Goal: Task Accomplishment & Management: Manage account settings

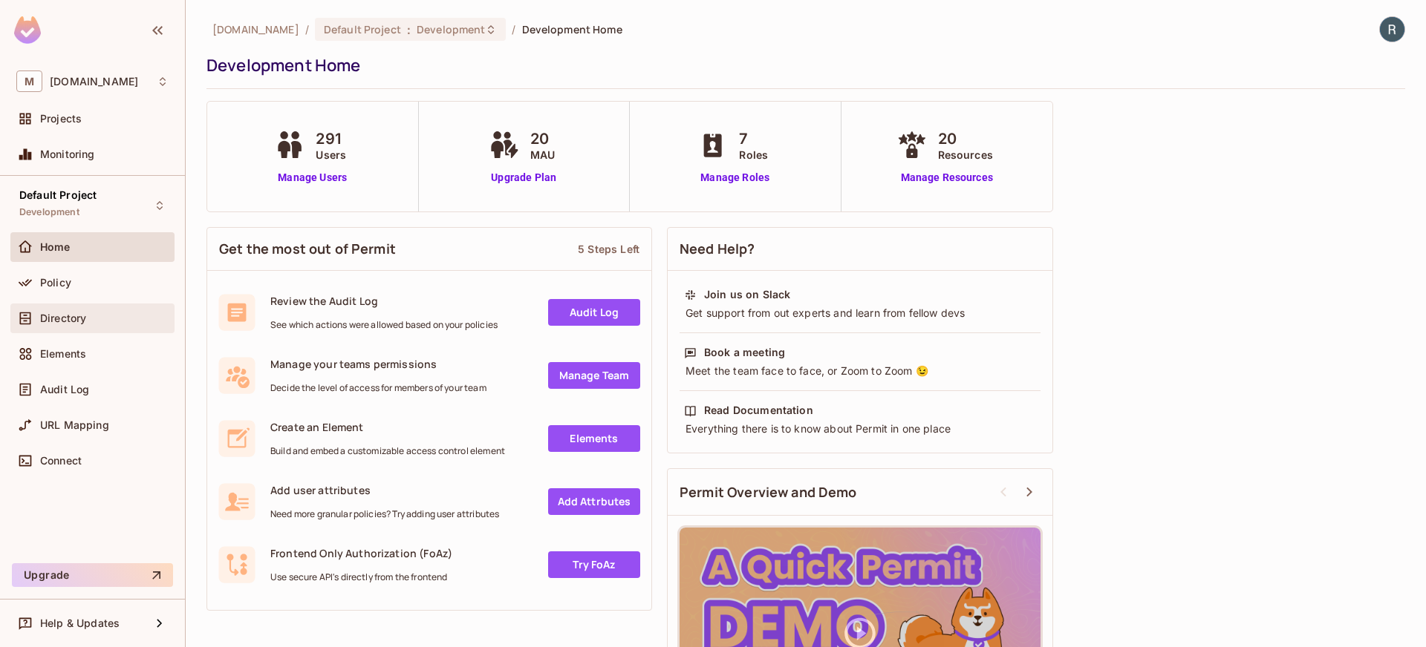
click at [50, 320] on span "Directory" at bounding box center [63, 319] width 46 height 12
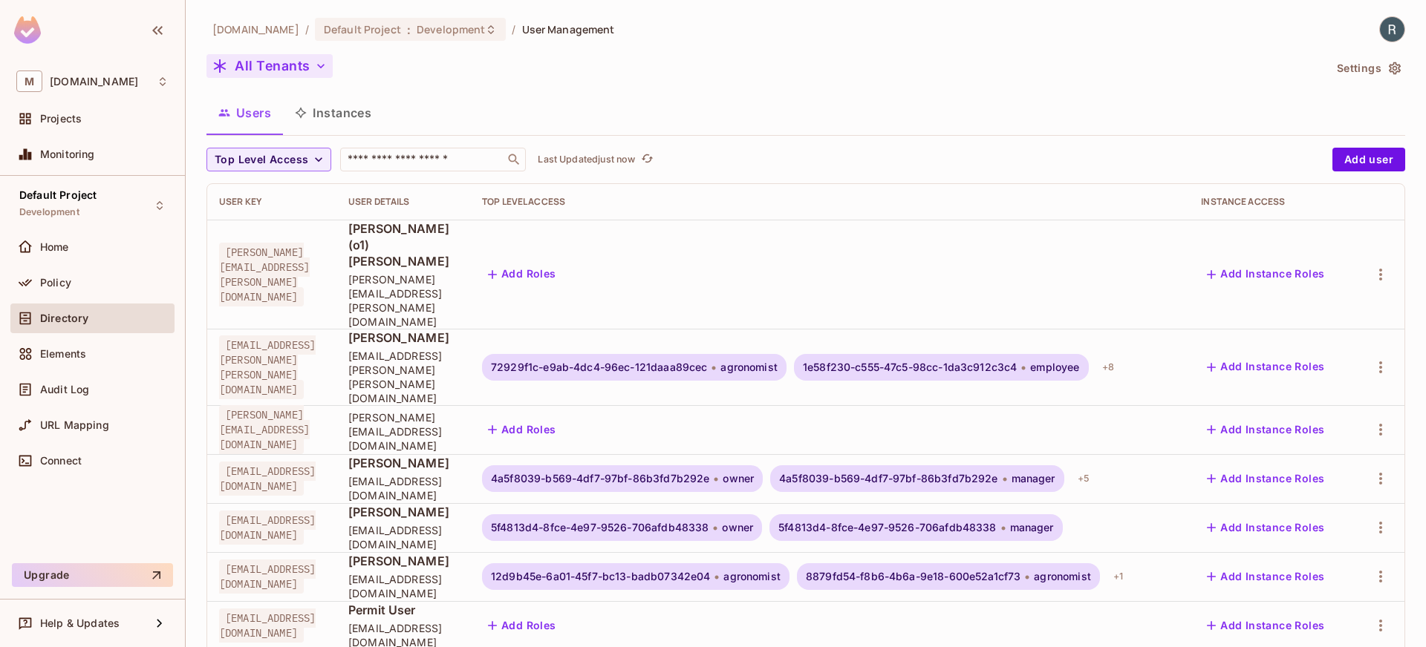
click at [316, 57] on button "All Tenants" at bounding box center [269, 66] width 126 height 24
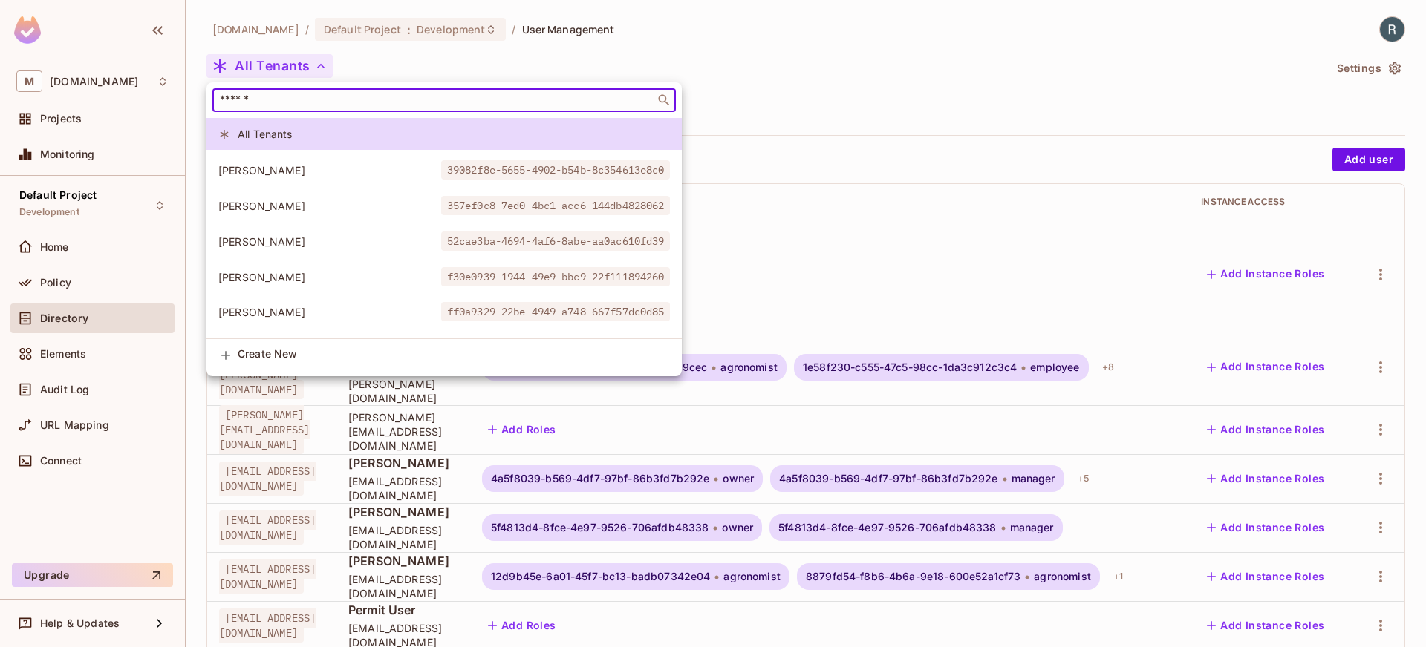
click at [349, 103] on input "text" at bounding box center [434, 100] width 434 height 15
click at [353, 100] on input "text" at bounding box center [434, 100] width 434 height 15
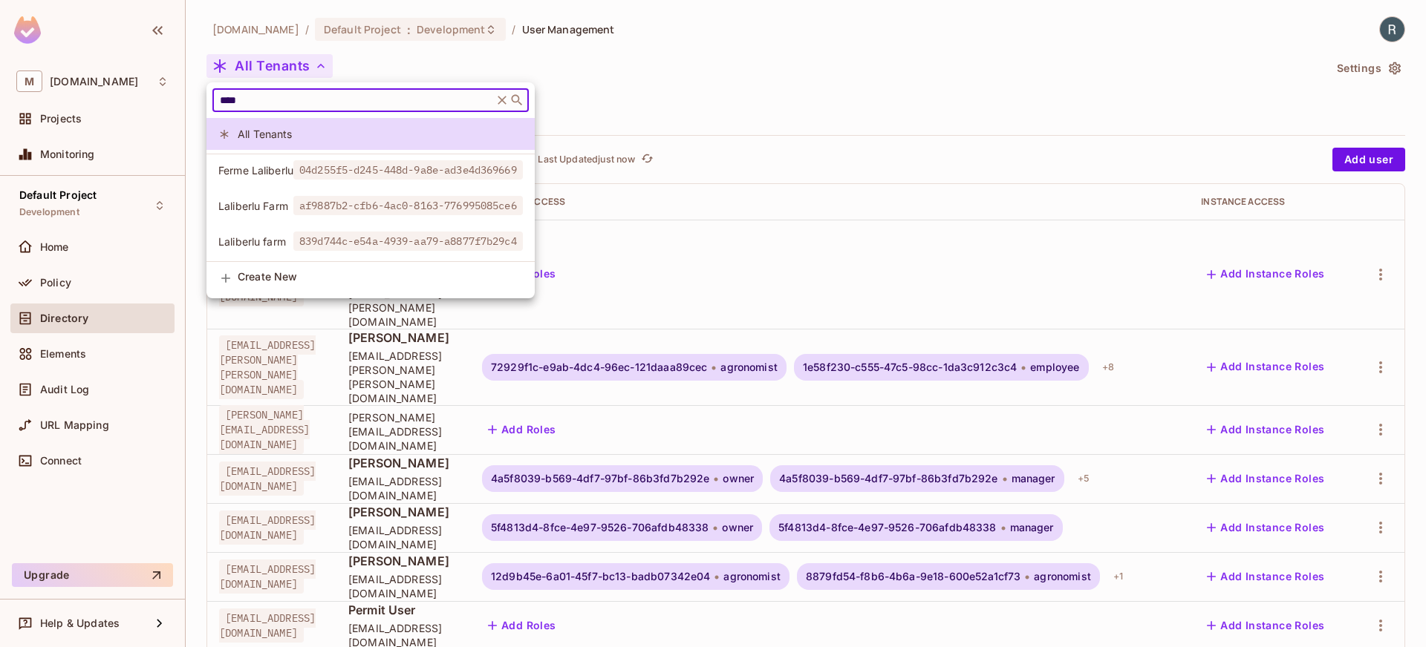
type input "****"
click at [250, 165] on span "Ferme Laliberlu" at bounding box center [255, 170] width 75 height 14
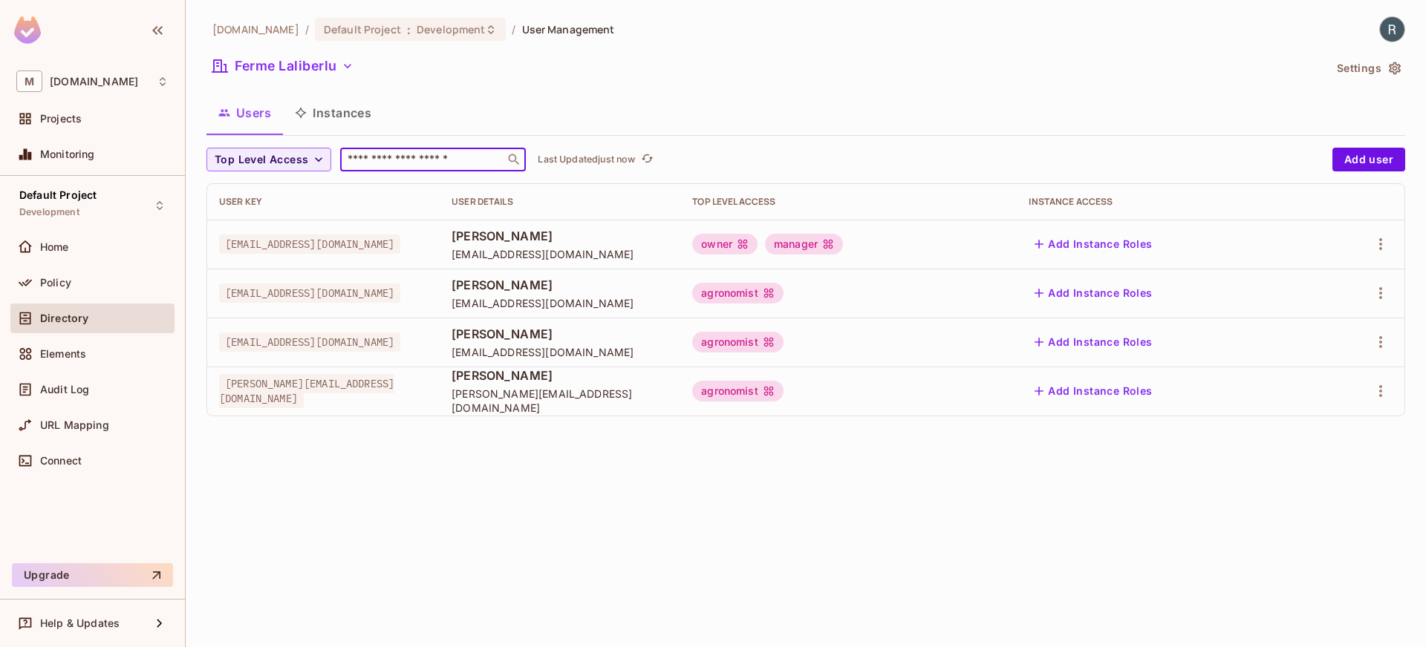
click at [411, 158] on input "text" at bounding box center [423, 159] width 156 height 15
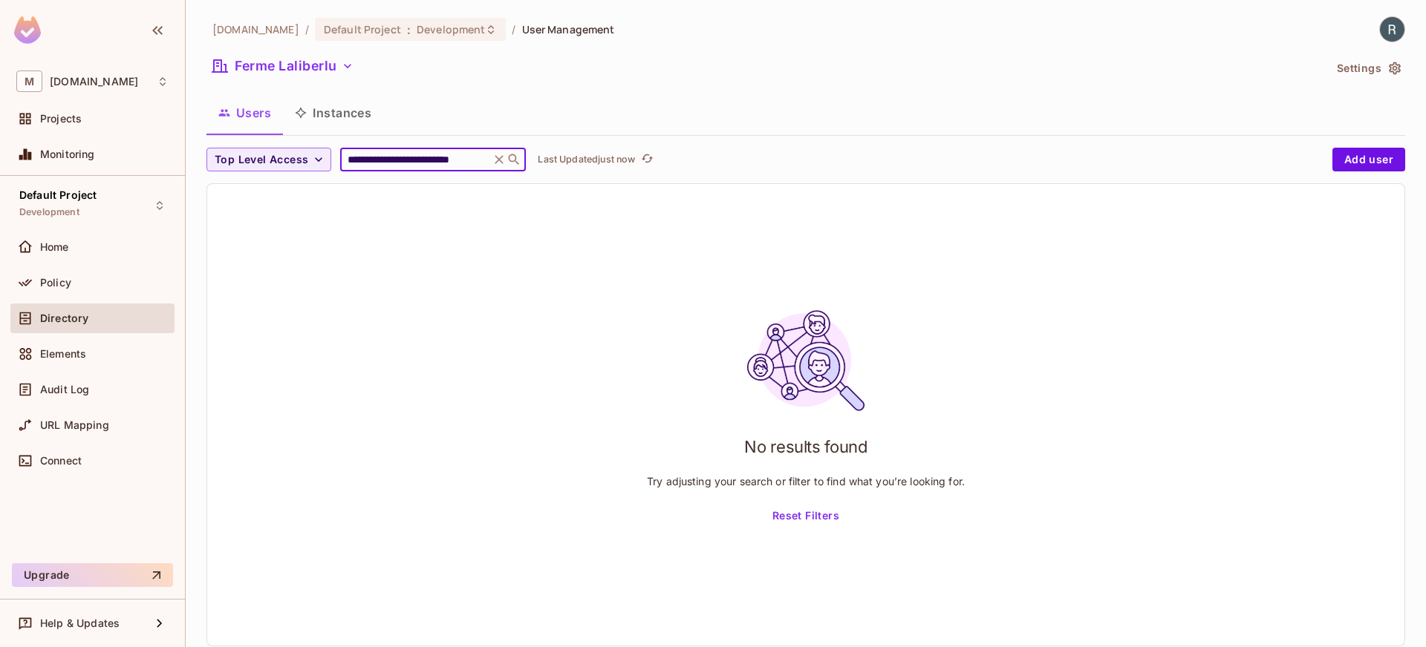
type input "**********"
click at [492, 160] on icon at bounding box center [499, 159] width 15 height 15
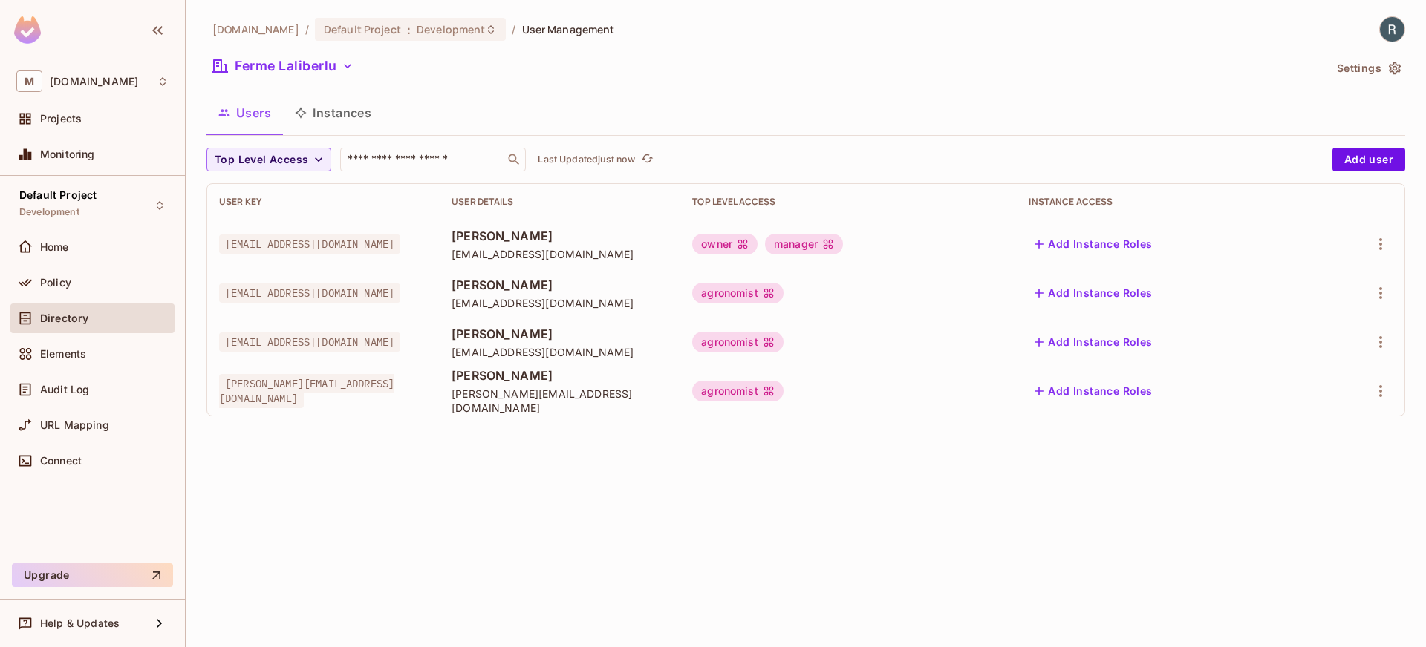
click at [1369, 65] on button "Settings" at bounding box center [1368, 68] width 74 height 24
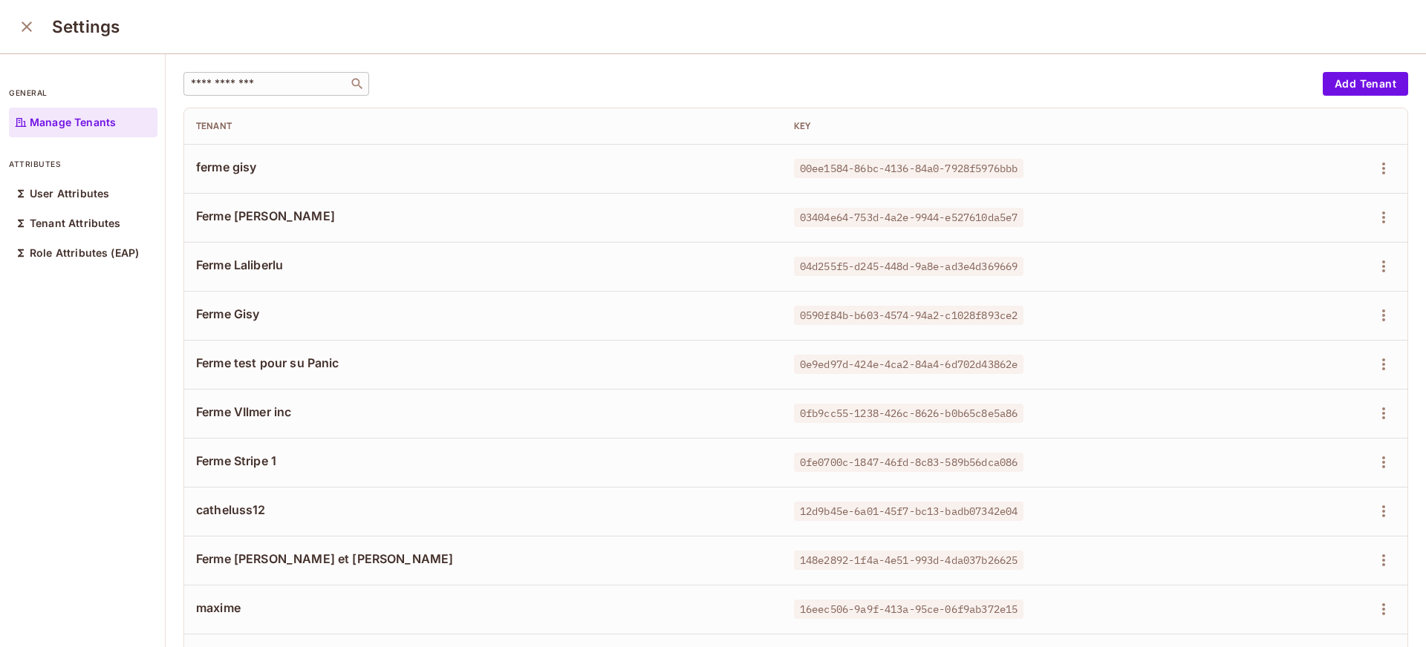
click at [243, 89] on input "text" at bounding box center [266, 83] width 156 height 15
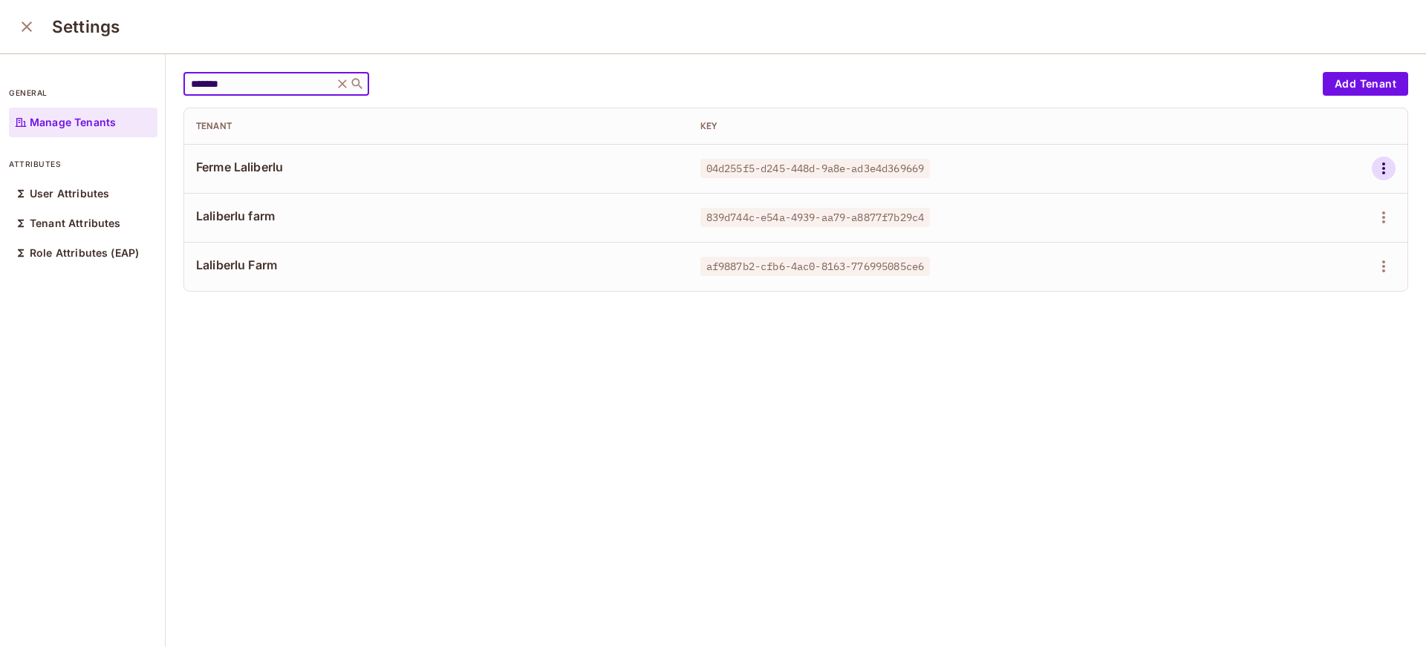
type input "*******"
click at [1374, 169] on icon "button" at bounding box center [1383, 169] width 18 height 18
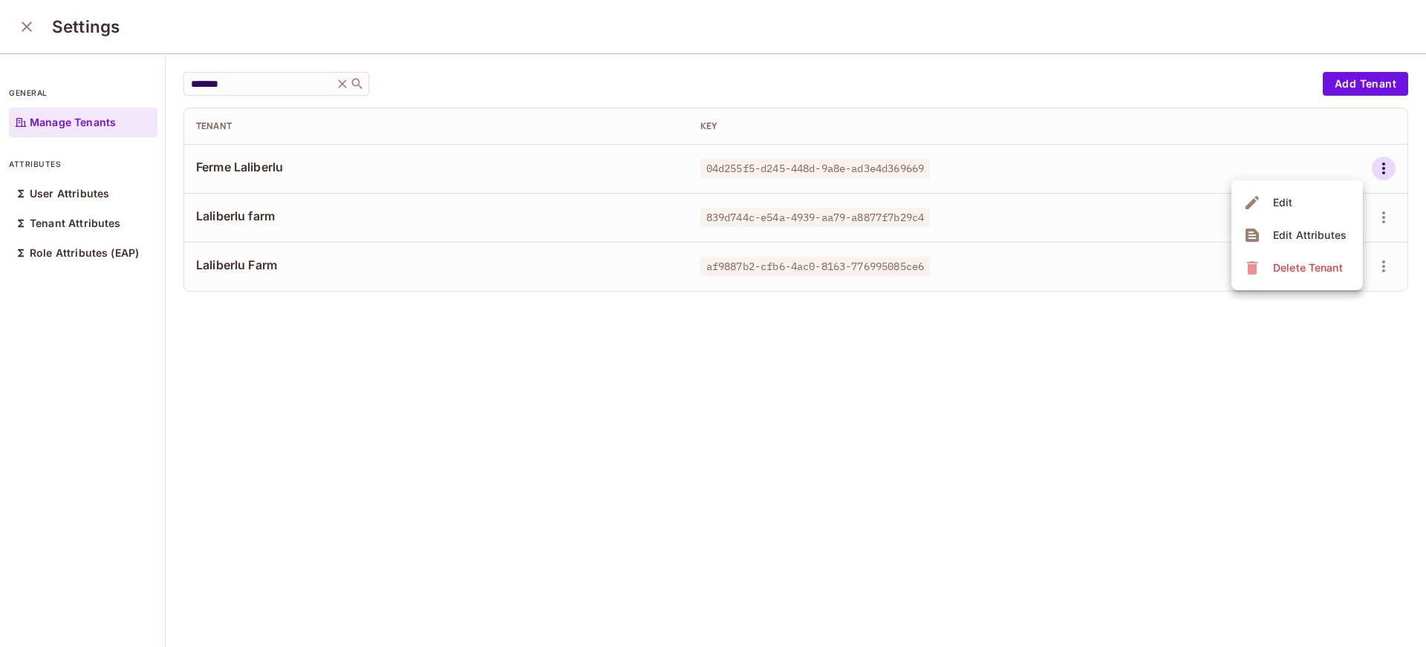
click at [1279, 197] on div "Edit" at bounding box center [1283, 202] width 20 height 15
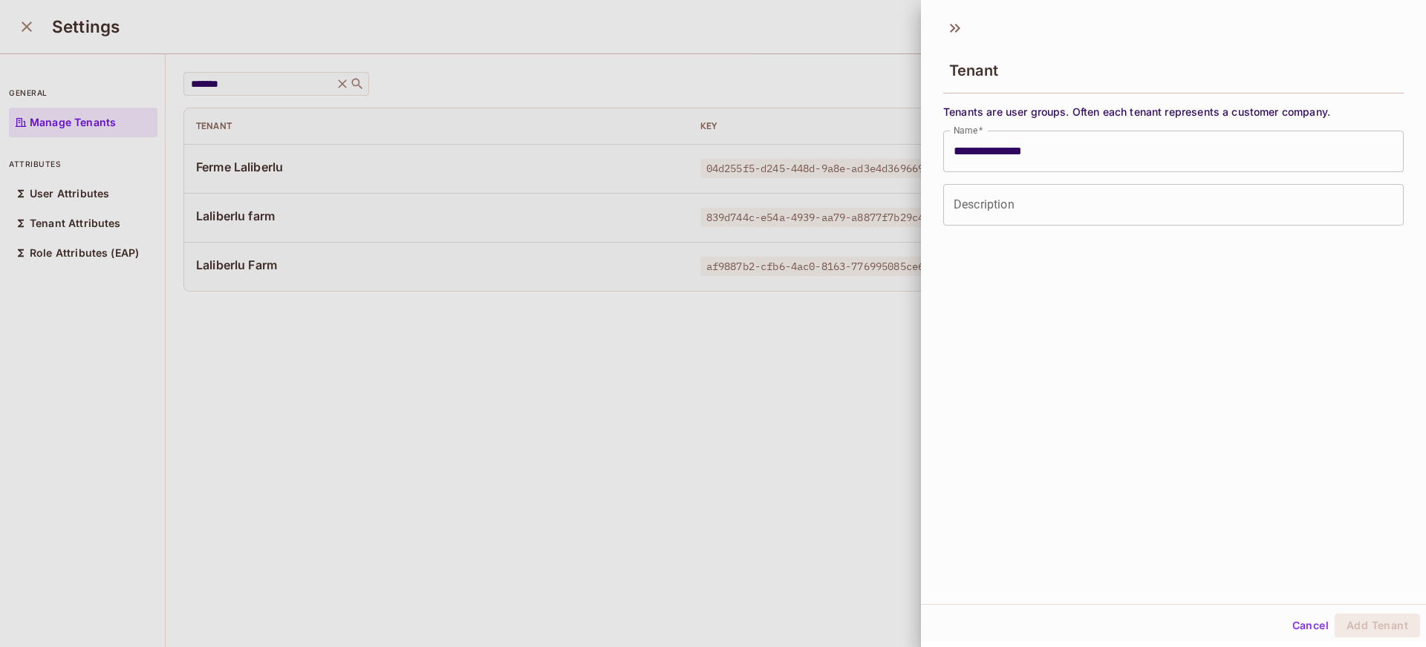
click at [962, 33] on icon at bounding box center [955, 28] width 24 height 24
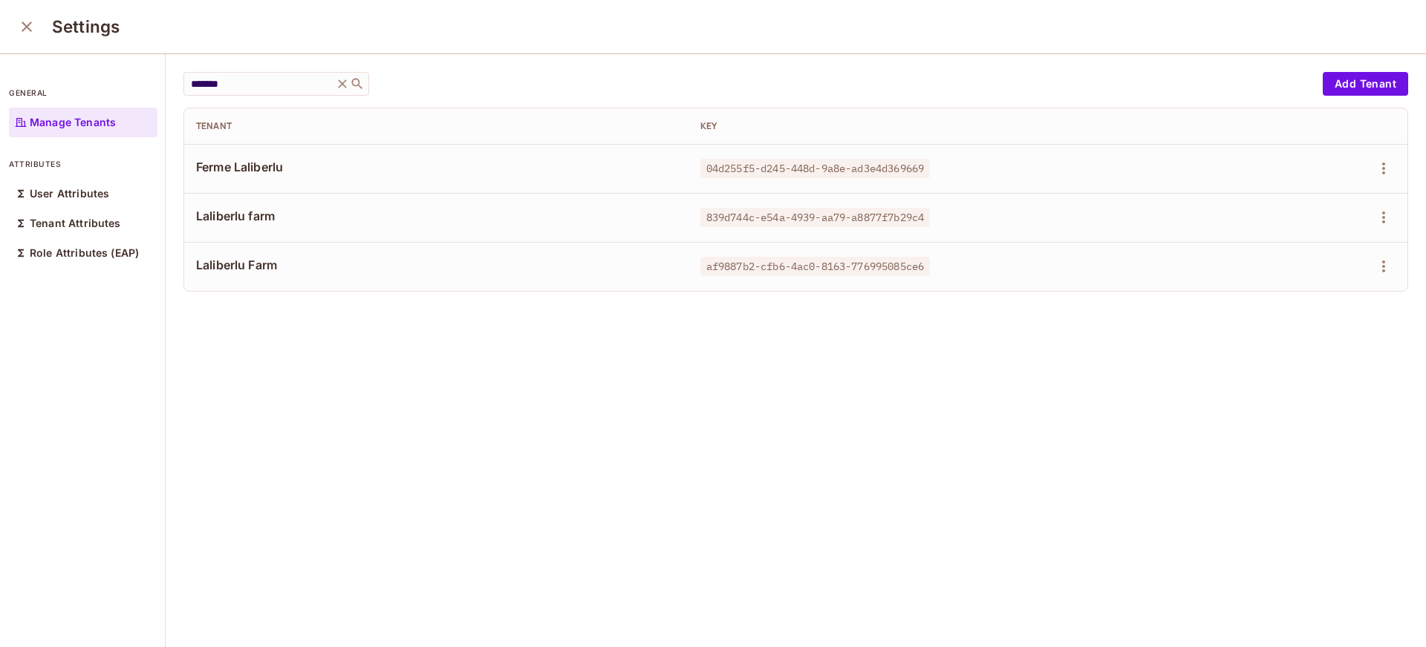
click at [106, 135] on div "Manage Tenants" at bounding box center [83, 123] width 149 height 30
click at [109, 129] on div "Manage Tenants" at bounding box center [83, 123] width 149 height 30
click at [335, 88] on icon at bounding box center [342, 83] width 15 height 15
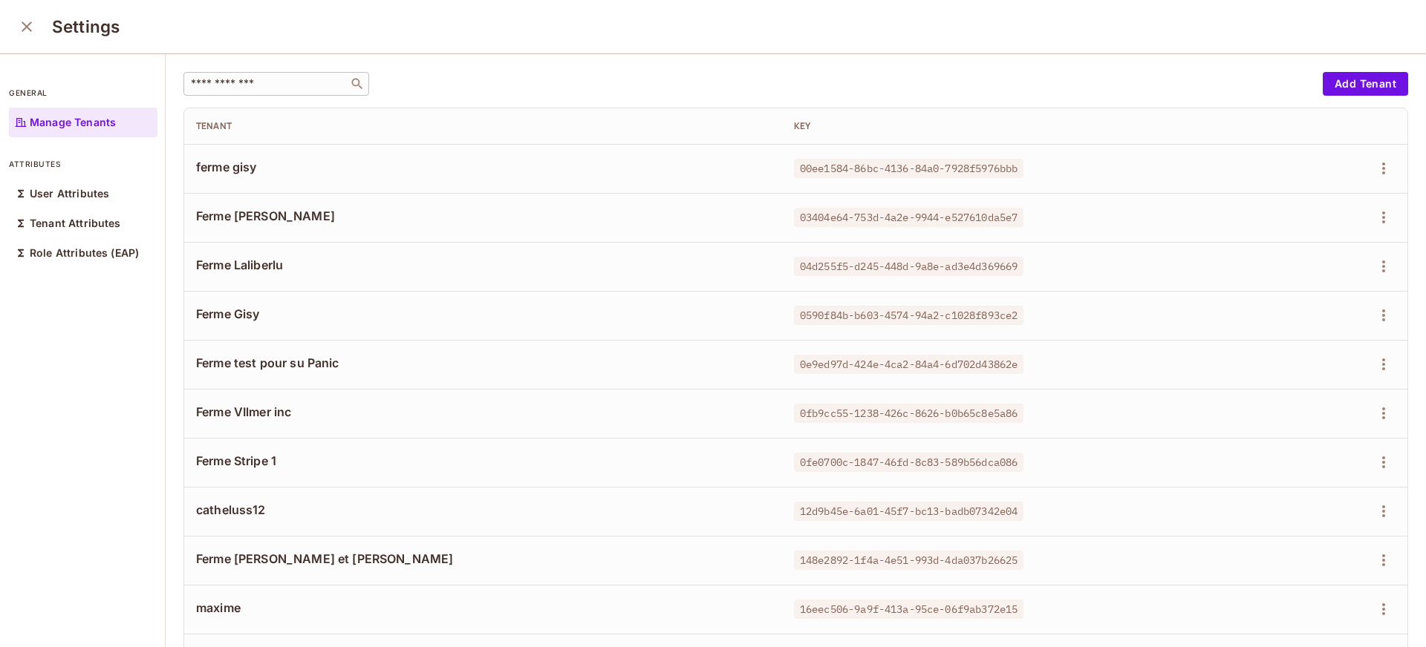
click at [281, 83] on input "text" at bounding box center [266, 83] width 156 height 15
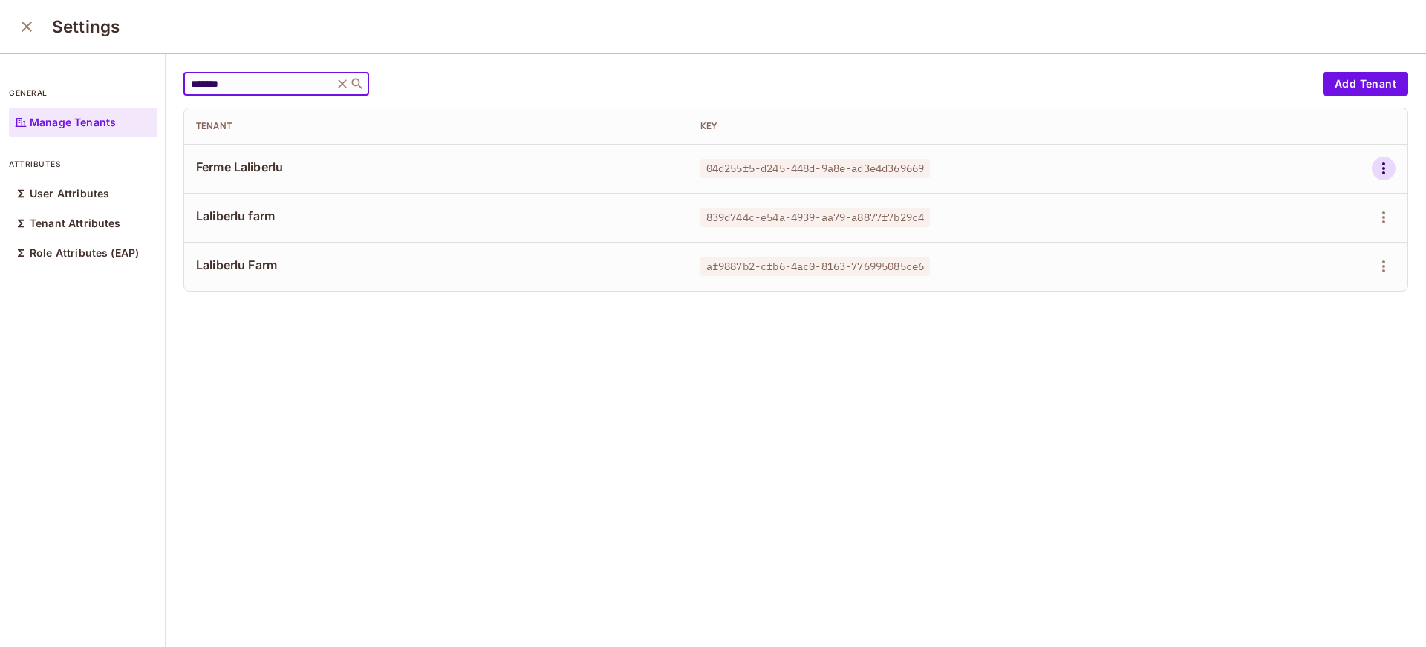
type input "*******"
click at [1374, 168] on icon "button" at bounding box center [1383, 169] width 18 height 18
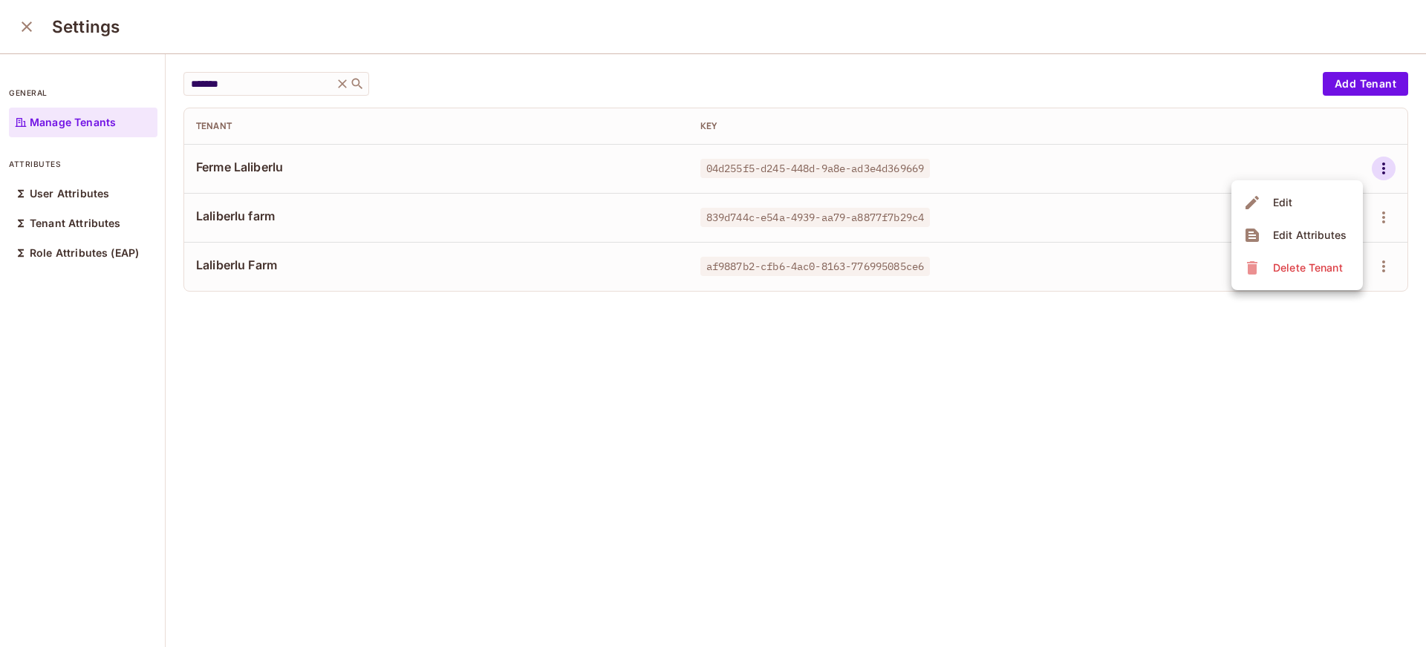
click at [1271, 202] on span "Edit" at bounding box center [1282, 203] width 29 height 24
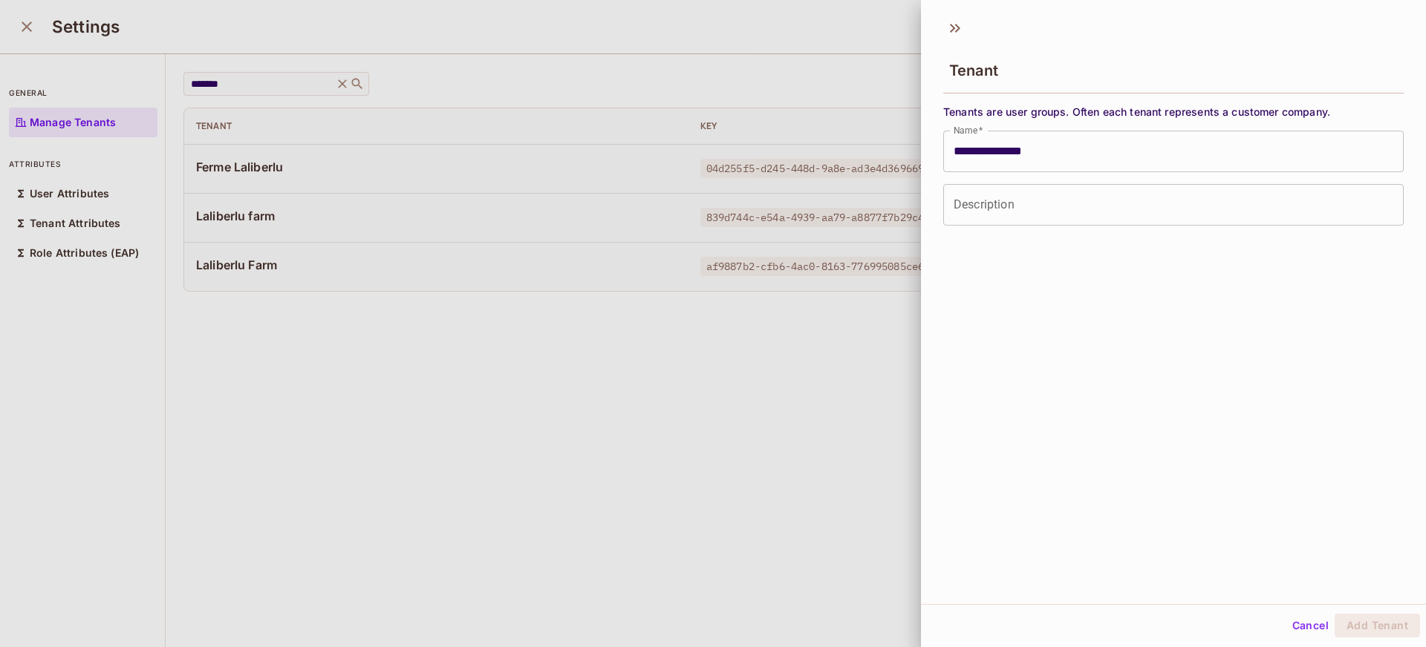
drag, startPoint x: 338, startPoint y: 114, endPoint x: 289, endPoint y: 82, distance: 58.5
click at [339, 114] on div at bounding box center [713, 323] width 1426 height 647
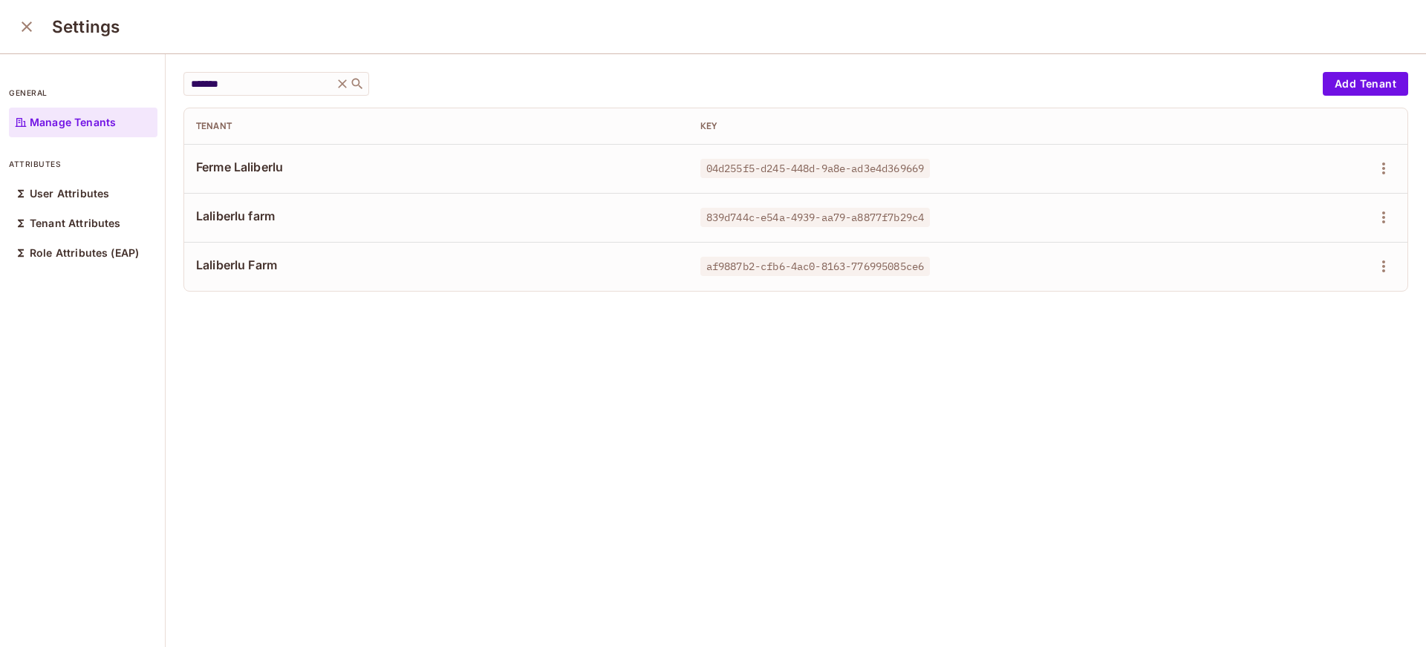
click at [20, 29] on icon "close" at bounding box center [27, 27] width 18 height 18
